Goal: Transaction & Acquisition: Purchase product/service

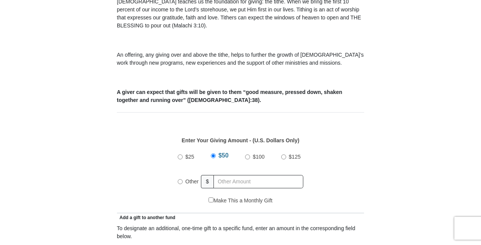
scroll to position [240, 0]
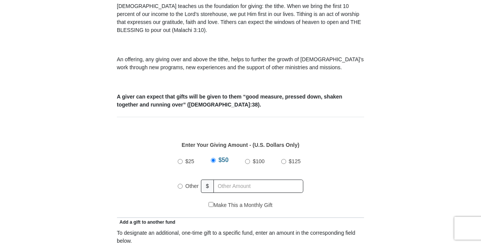
click at [181, 184] on input "Other" at bounding box center [180, 186] width 5 height 5
radio input "true"
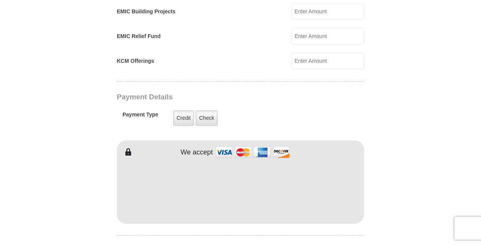
scroll to position [548, 0]
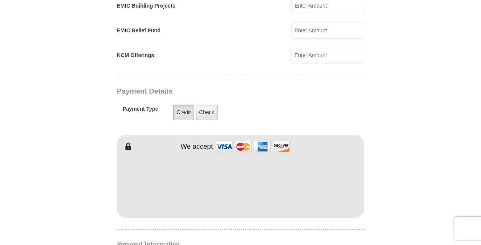
type input "393.00"
click at [181, 105] on label "Credit" at bounding box center [183, 113] width 21 height 16
click at [0, 0] on input "Credit" at bounding box center [0, 0] width 0 height 0
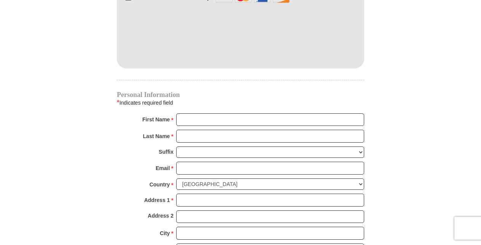
scroll to position [709, 0]
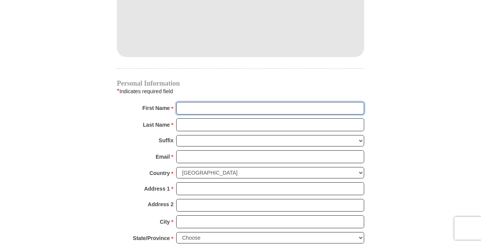
click at [205, 102] on input "First Name *" at bounding box center [270, 108] width 188 height 13
type input "[PERSON_NAME]"
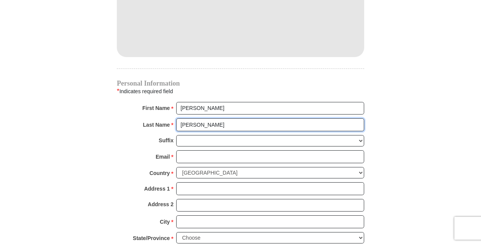
type input "[PERSON_NAME]"
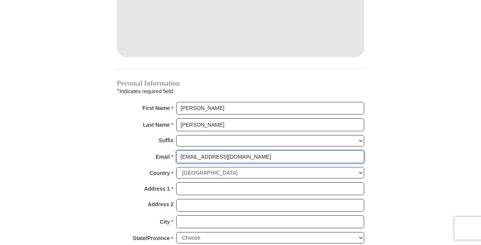
type input "[EMAIL_ADDRESS][DOMAIN_NAME]"
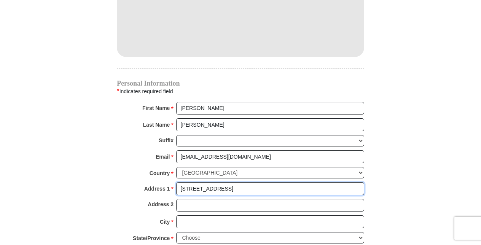
type input "[STREET_ADDRESS]"
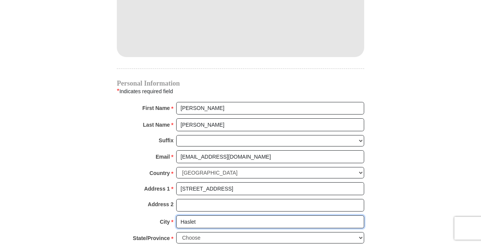
type input "Haslet"
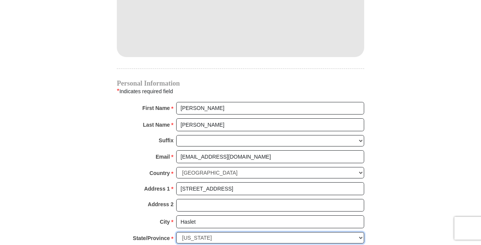
select select "[GEOGRAPHIC_DATA]"
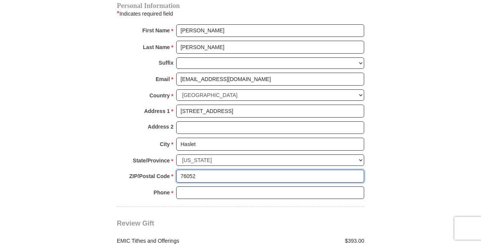
scroll to position [799, 0]
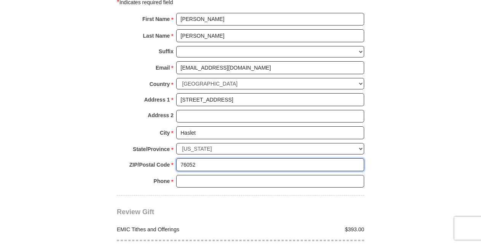
type input "76052"
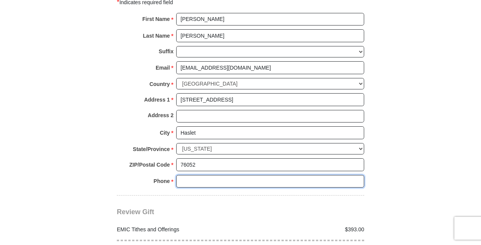
click at [196, 175] on input "Phone * *" at bounding box center [270, 181] width 188 height 13
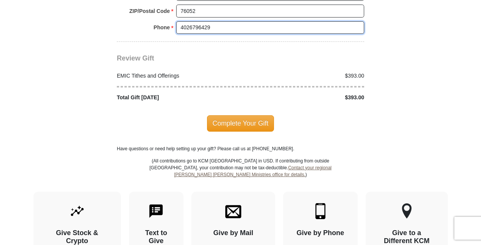
scroll to position [954, 0]
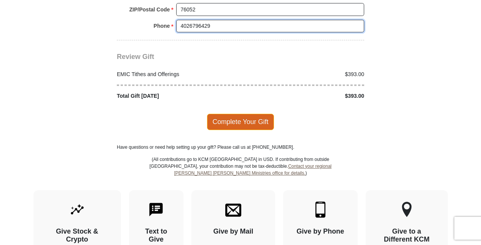
type input "4026796429"
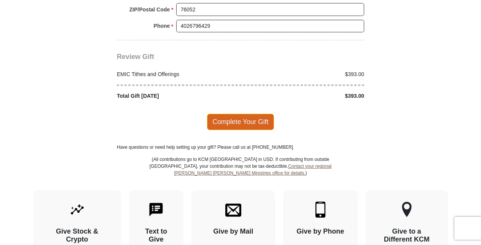
click at [229, 114] on span "Complete Your Gift" at bounding box center [240, 122] width 67 height 16
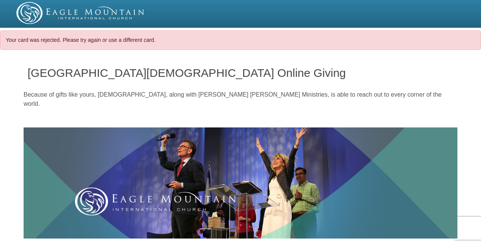
select select "[GEOGRAPHIC_DATA]"
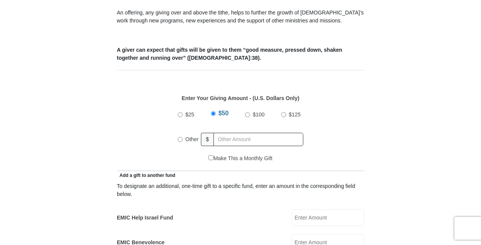
scroll to position [291, 0]
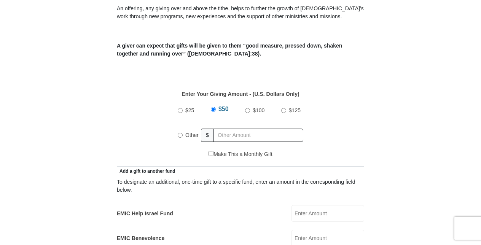
click at [182, 133] on input "Other" at bounding box center [180, 135] width 5 height 5
radio input "true"
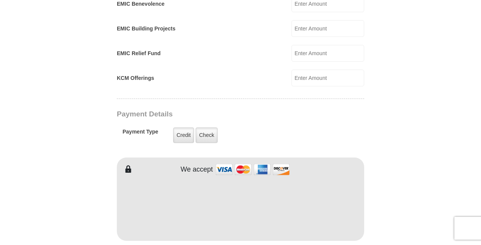
scroll to position [530, 0]
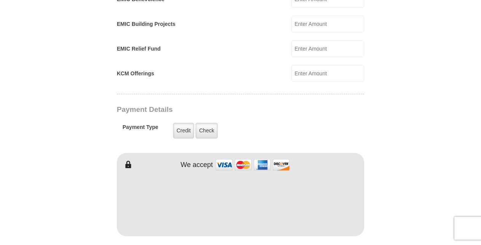
type input "393.00"
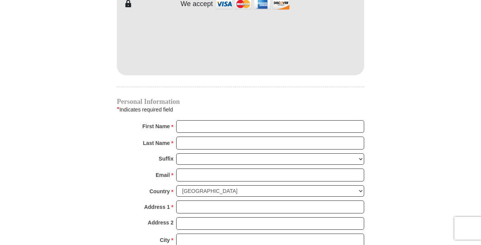
scroll to position [709, 0]
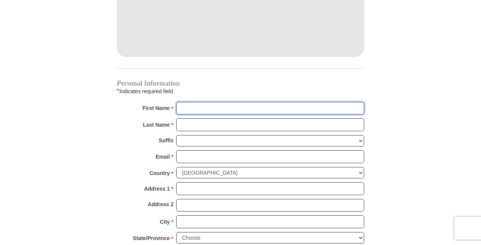
click at [205, 102] on input "First Name *" at bounding box center [270, 108] width 188 height 13
type input "[PERSON_NAME]"
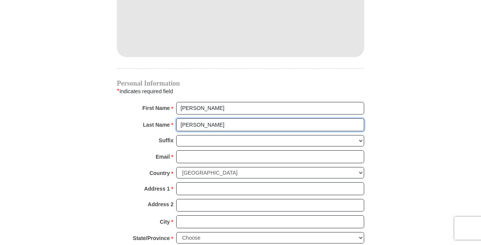
type input "[PERSON_NAME]"
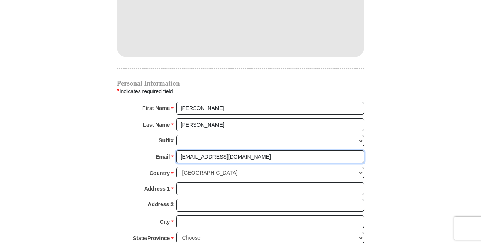
type input "[EMAIL_ADDRESS][DOMAIN_NAME]"
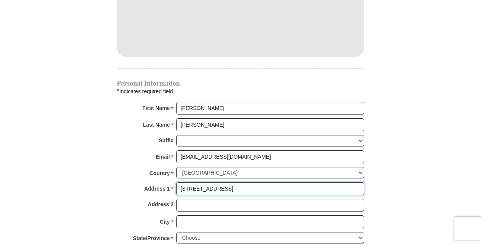
type input "2217 Armadillo Trail Apt 5202"
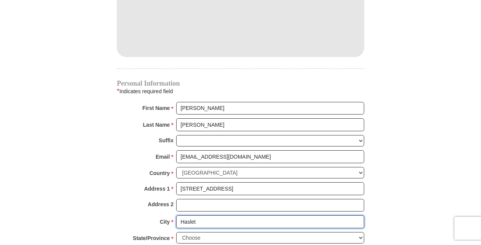
type input "Haslet"
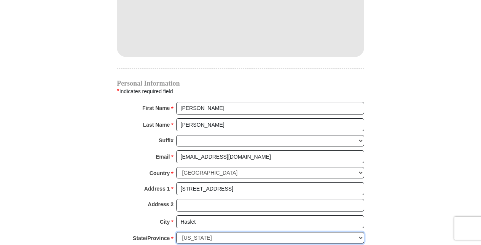
select select "TX"
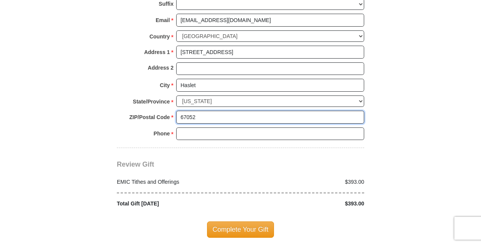
scroll to position [852, 0]
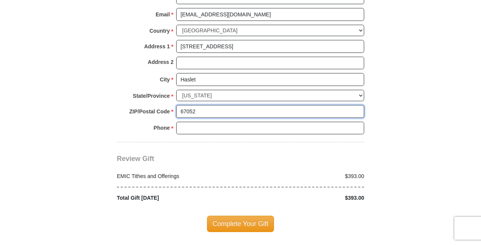
type input "67052"
click at [183, 122] on input "Phone * *" at bounding box center [270, 128] width 188 height 13
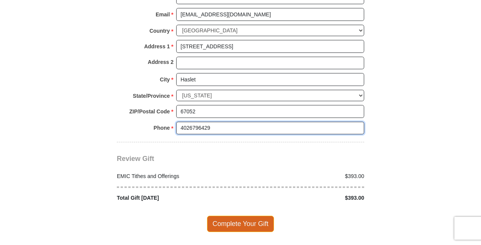
type input "4026796429"
click at [234, 216] on span "Complete Your Gift" at bounding box center [240, 224] width 67 height 16
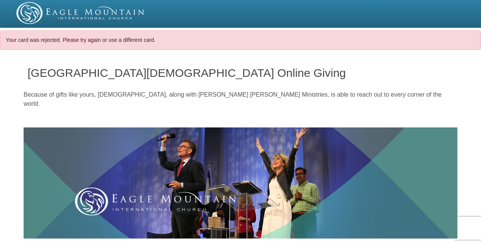
select select "[GEOGRAPHIC_DATA]"
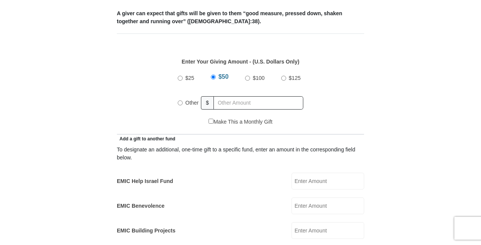
scroll to position [361, 0]
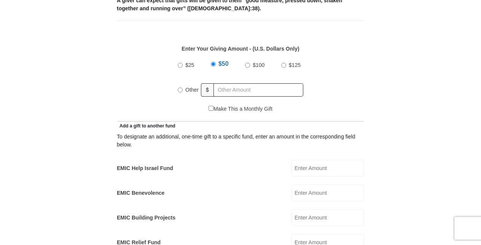
click at [181, 88] on input "Other" at bounding box center [180, 90] width 5 height 5
radio input "true"
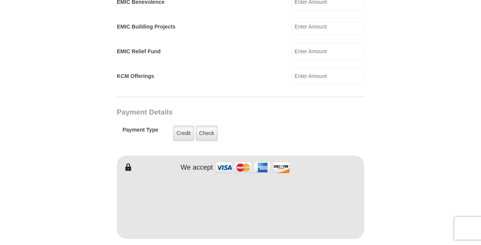
scroll to position [562, 0]
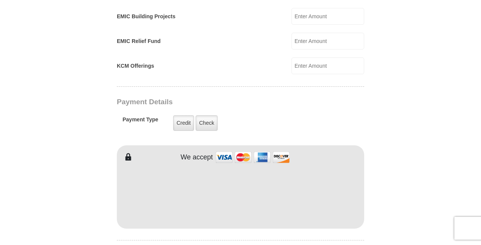
type input "393.00"
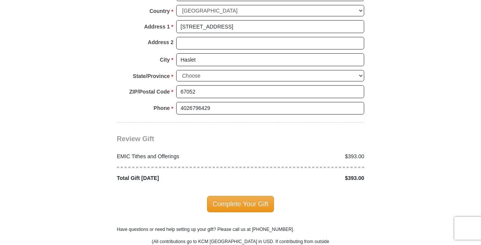
scroll to position [903, 0]
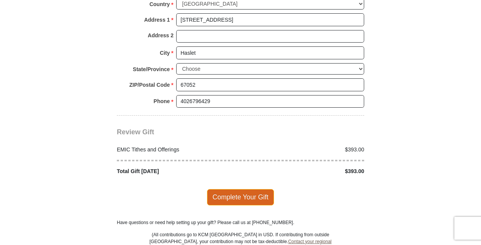
click at [234, 189] on span "Complete Your Gift" at bounding box center [240, 197] width 67 height 16
